Goal: Navigation & Orientation: Find specific page/section

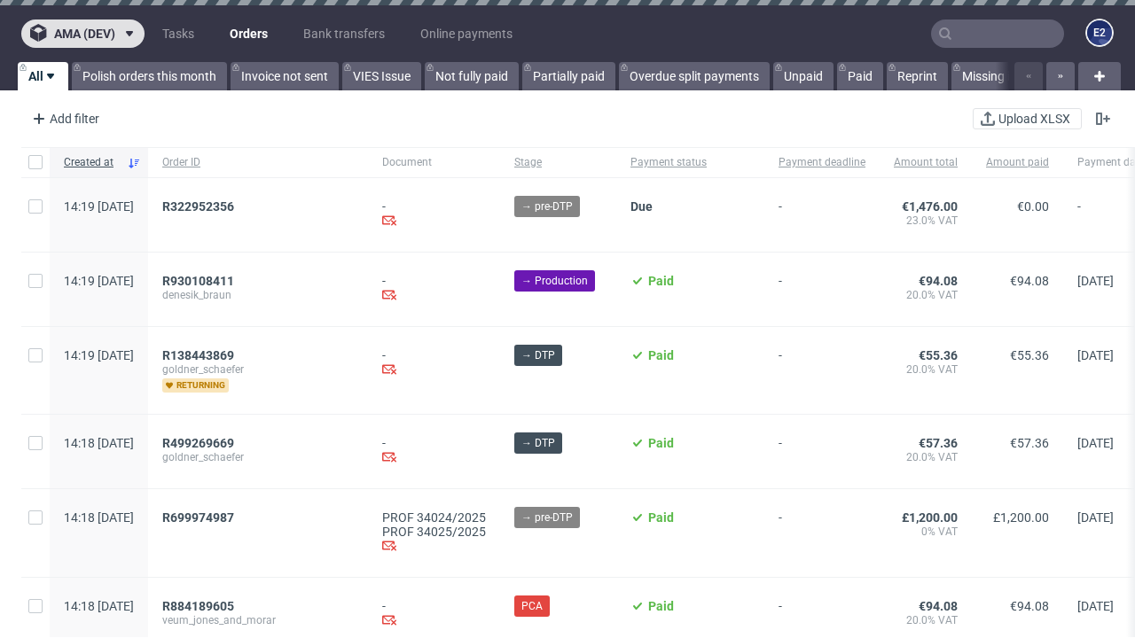
click at [82, 34] on span "ama (dev)" at bounding box center [84, 33] width 61 height 12
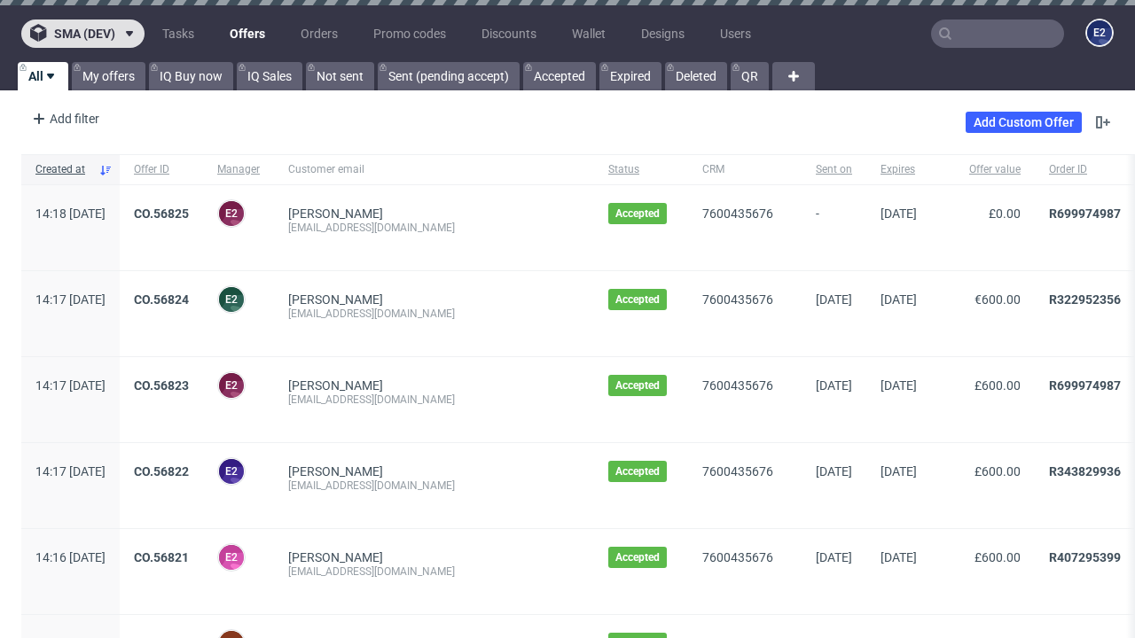
click at [82, 34] on span "sma (dev)" at bounding box center [84, 33] width 61 height 12
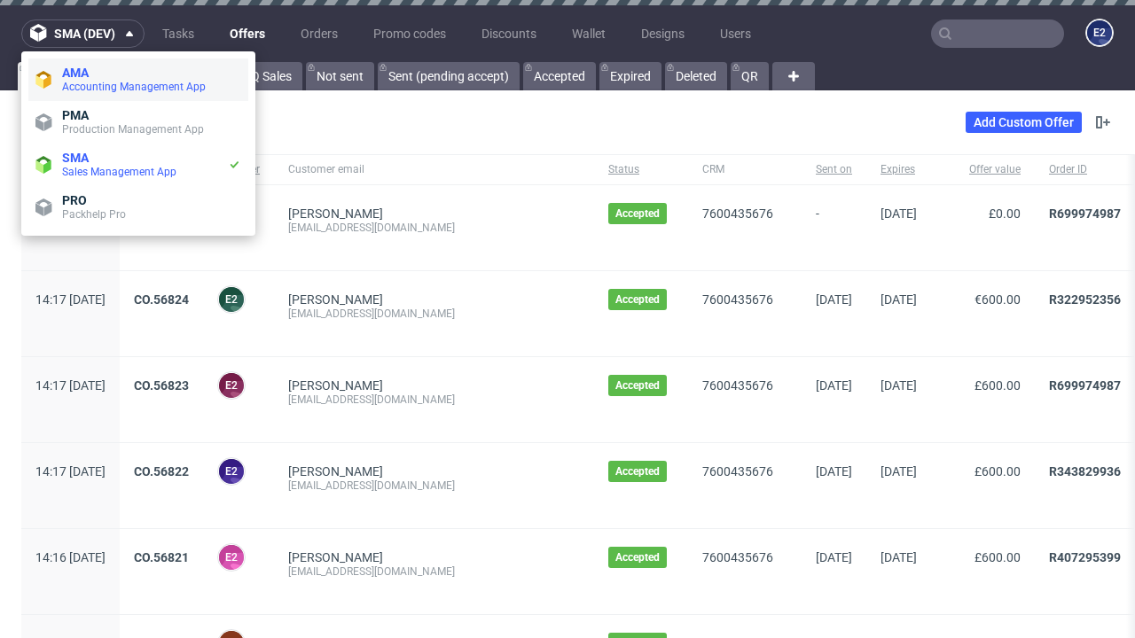
click at [138, 80] on span "Accounting Management App" at bounding box center [151, 87] width 179 height 14
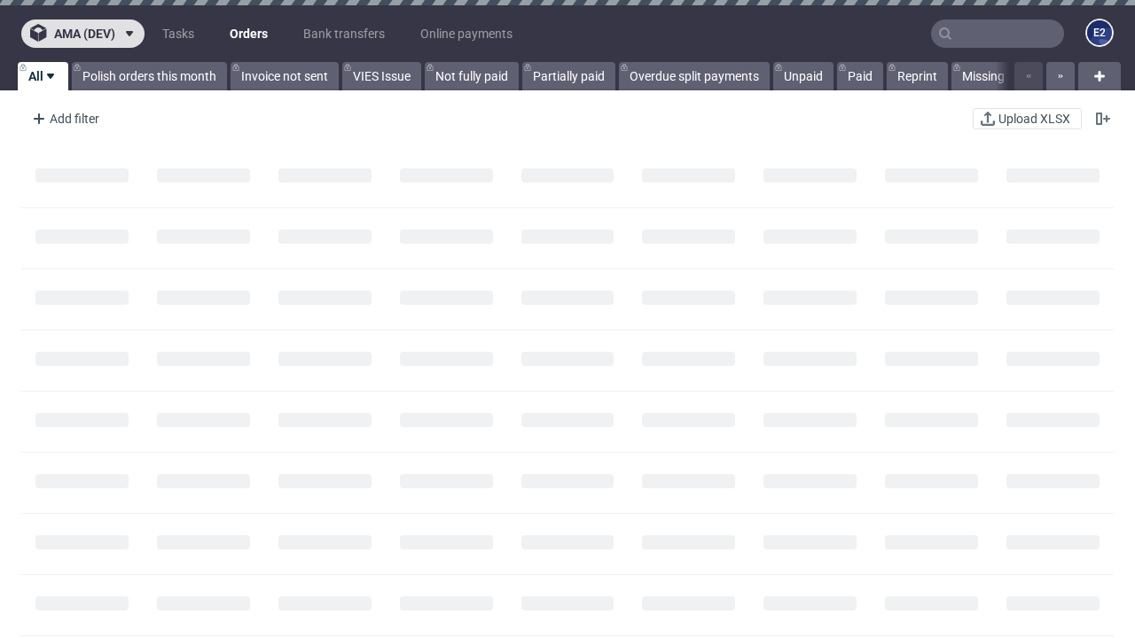
click at [82, 34] on span "ama (dev)" at bounding box center [84, 33] width 61 height 12
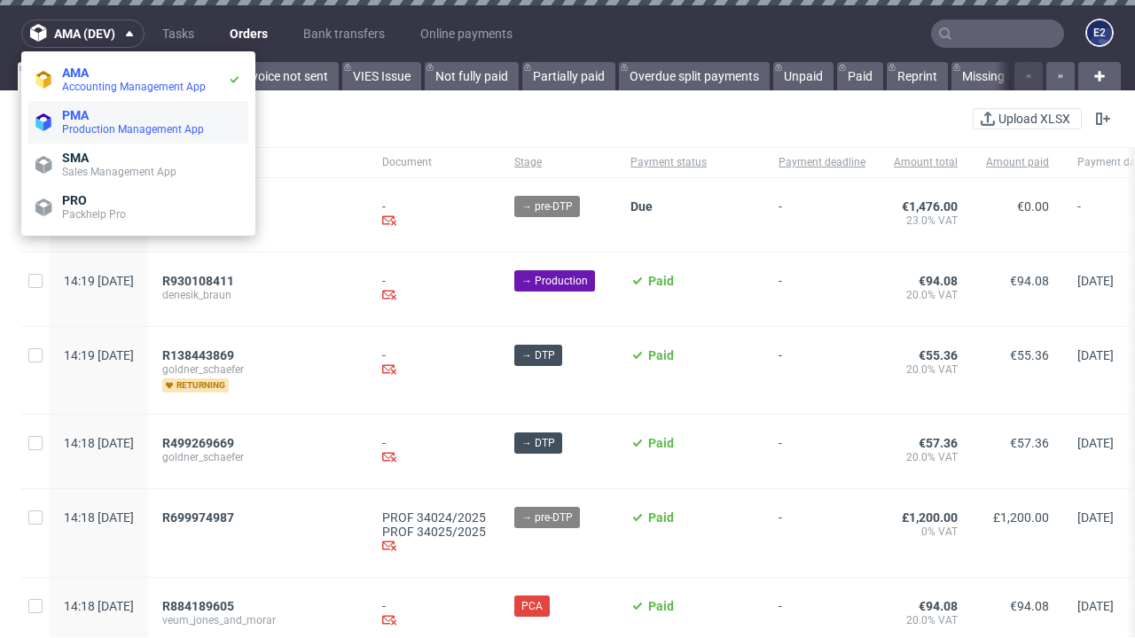
click at [138, 122] on span "Production Management App" at bounding box center [151, 129] width 179 height 14
